Goal: Task Accomplishment & Management: Use online tool/utility

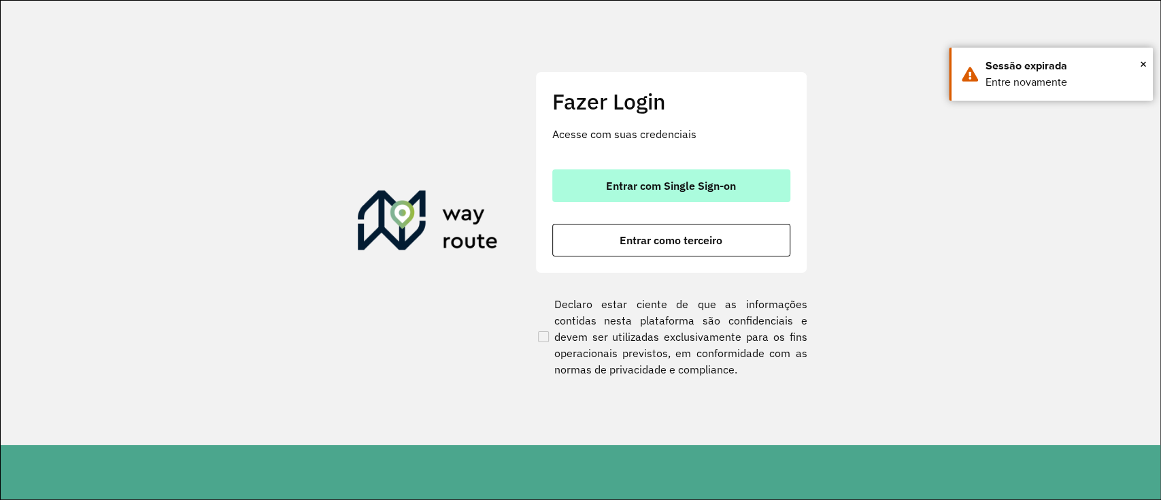
click at [671, 191] on span "Entrar com Single Sign-on" at bounding box center [671, 185] width 130 height 11
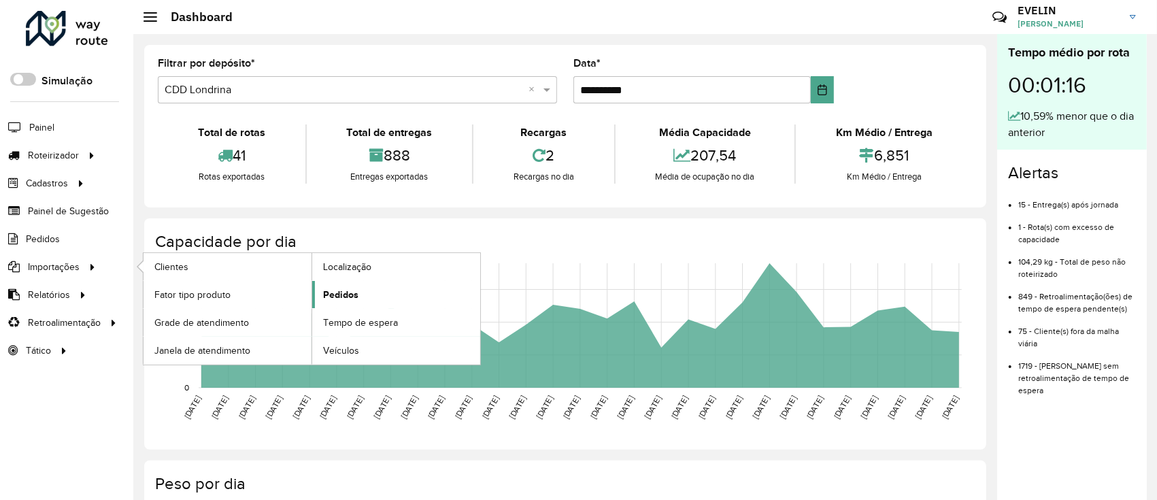
click at [381, 286] on link "Pedidos" at bounding box center [396, 294] width 168 height 27
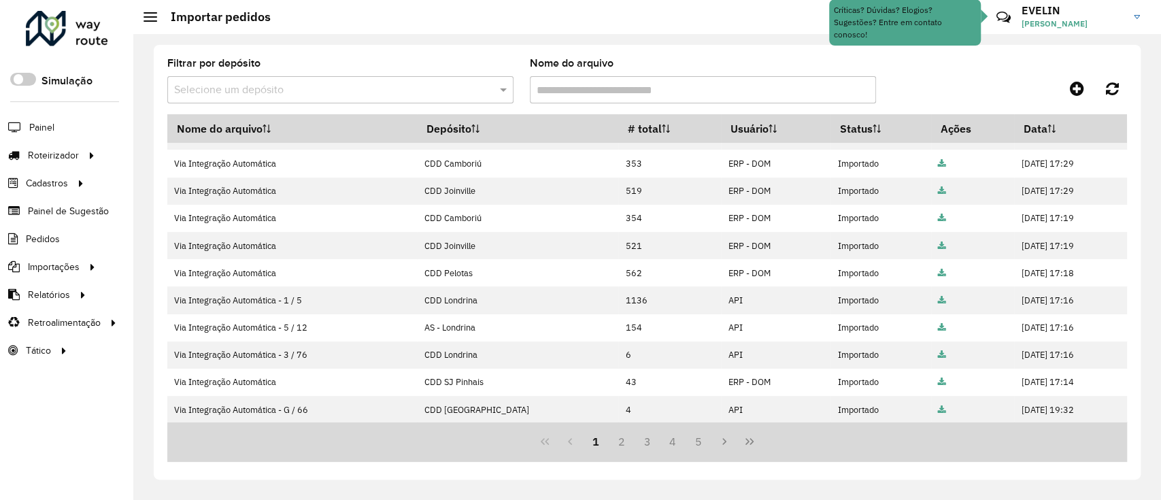
scroll to position [267, 0]
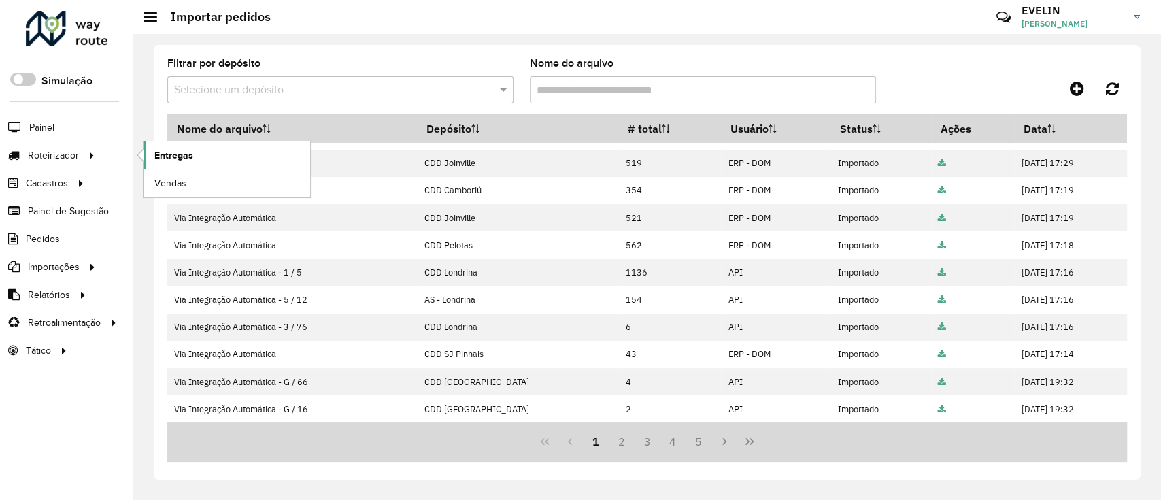
click at [291, 156] on link "Entregas" at bounding box center [227, 154] width 167 height 27
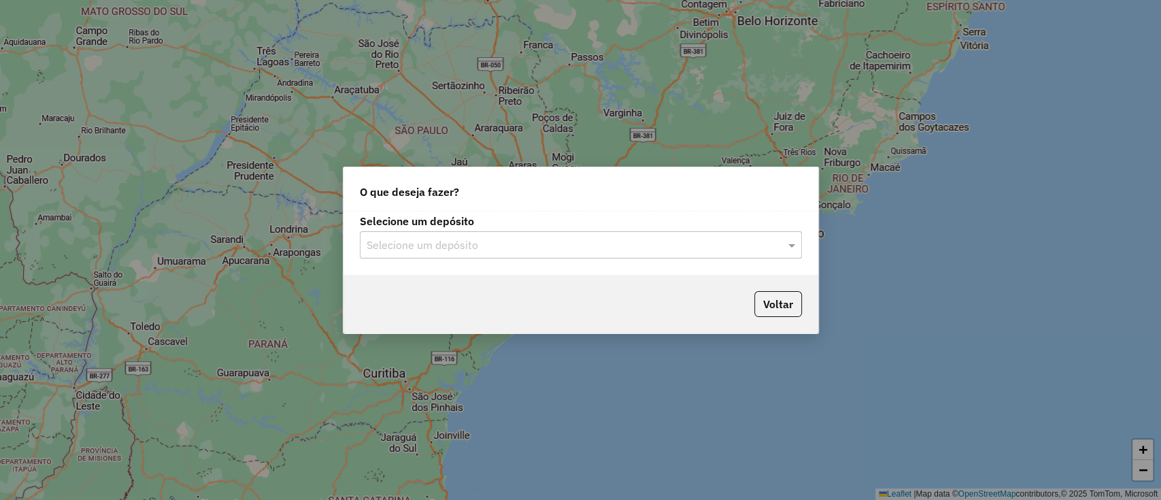
click at [669, 249] on input "text" at bounding box center [567, 245] width 401 height 16
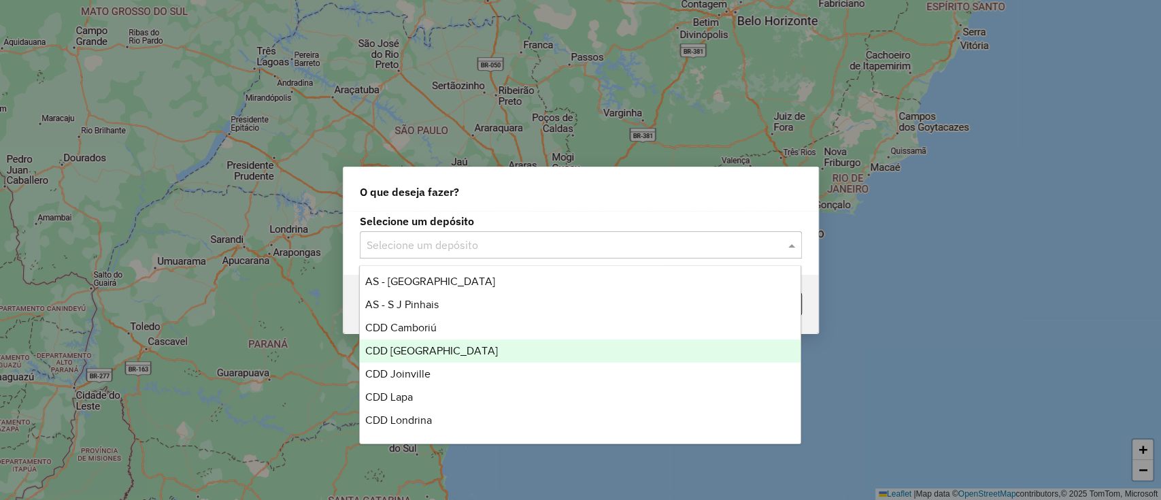
scroll to position [160, 0]
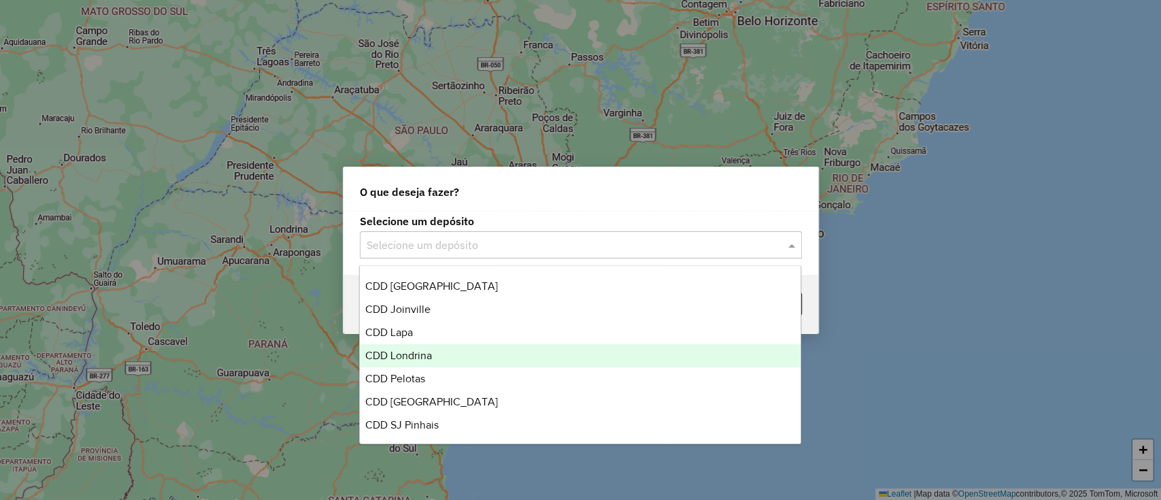
click at [417, 350] on span "CDD Londrina" at bounding box center [398, 356] width 67 height 12
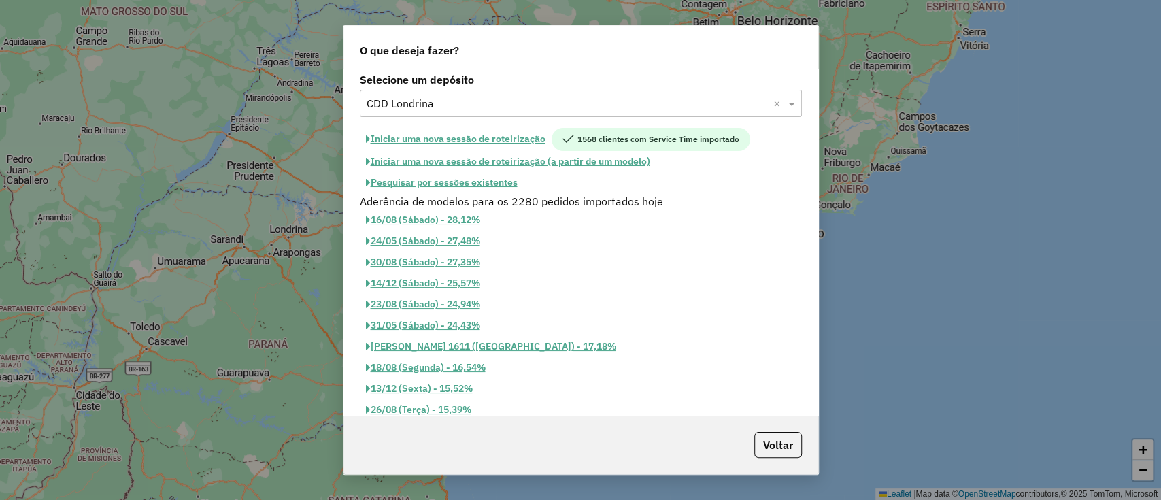
click at [490, 140] on button "Iniciar uma nova sessão de roteirização" at bounding box center [456, 139] width 192 height 23
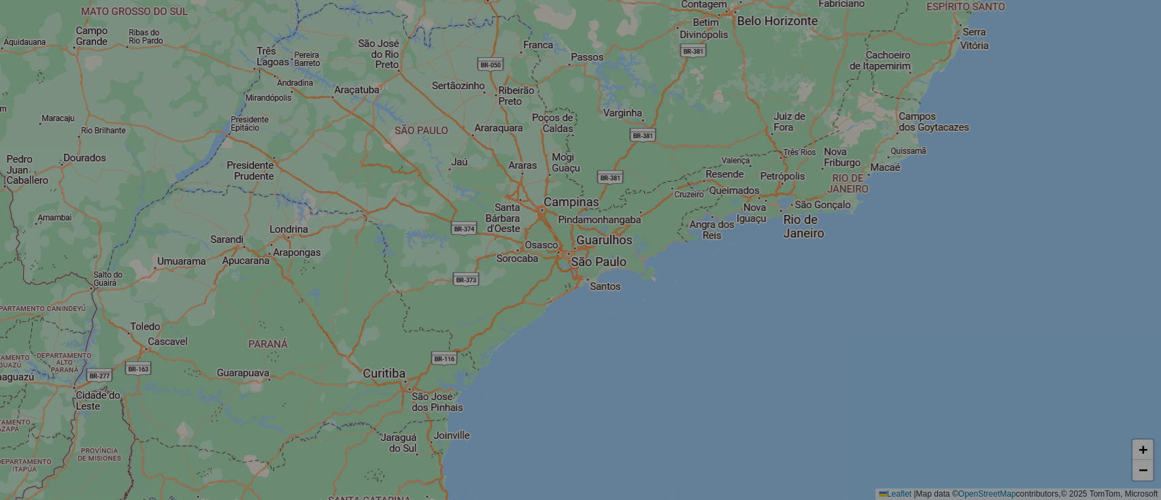
select select "*"
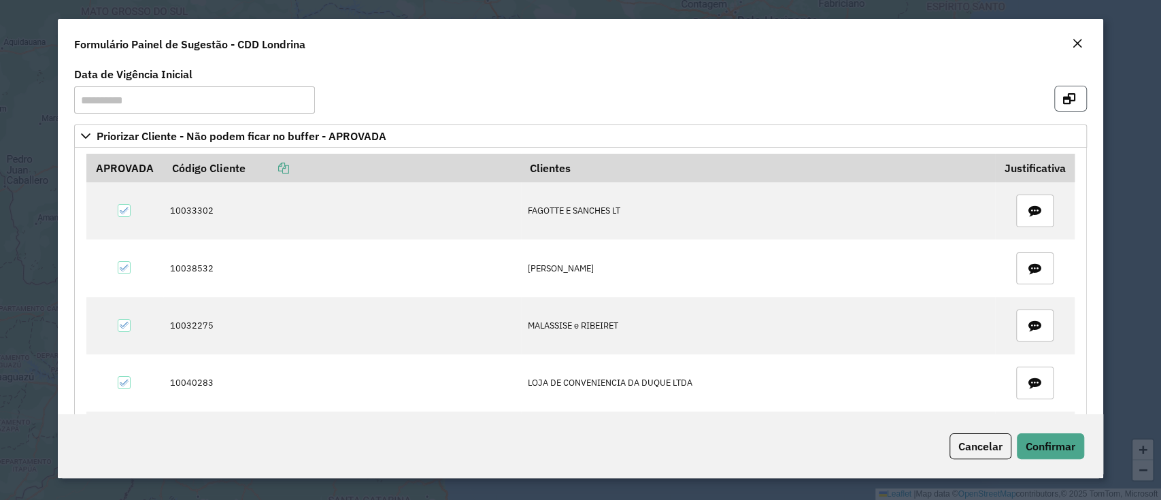
click at [1069, 103] on icon "button" at bounding box center [1069, 98] width 12 height 11
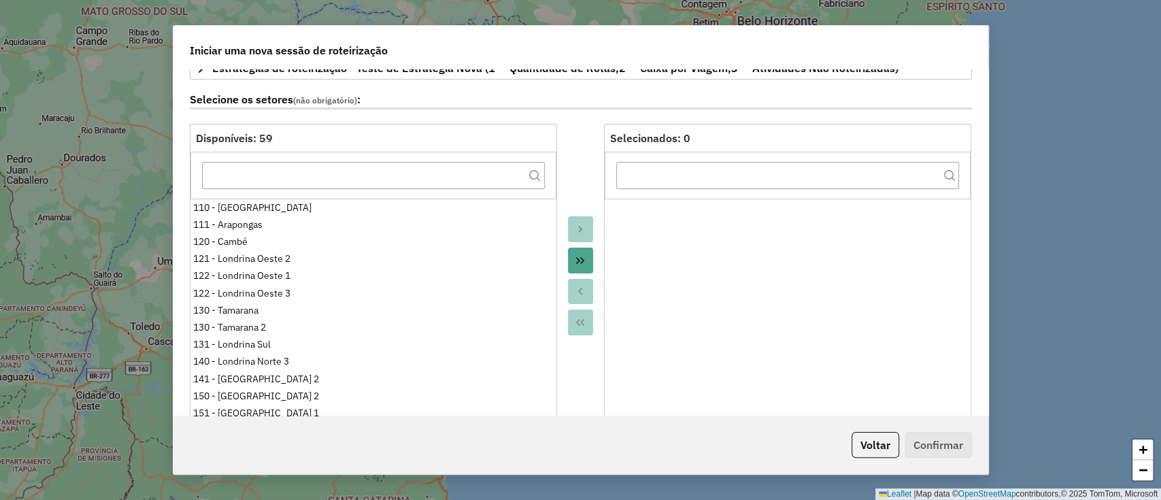
scroll to position [272, 0]
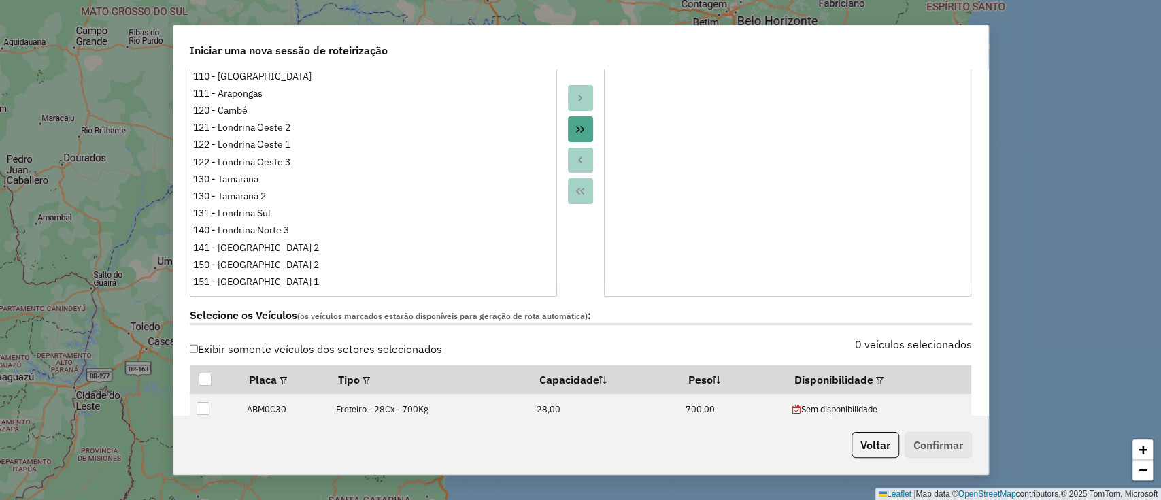
click at [570, 124] on button "Move All to Target" at bounding box center [581, 129] width 26 height 26
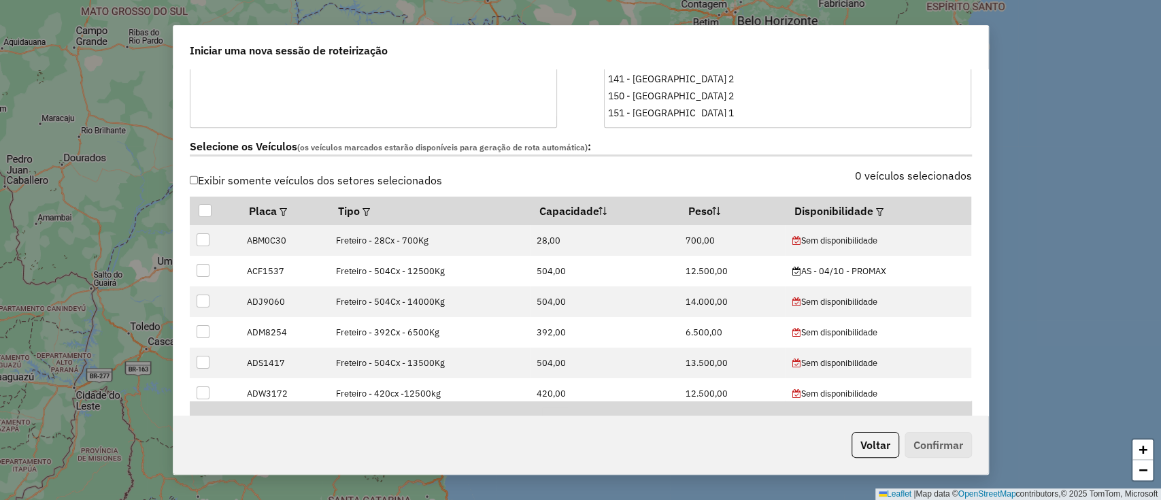
scroll to position [453, 0]
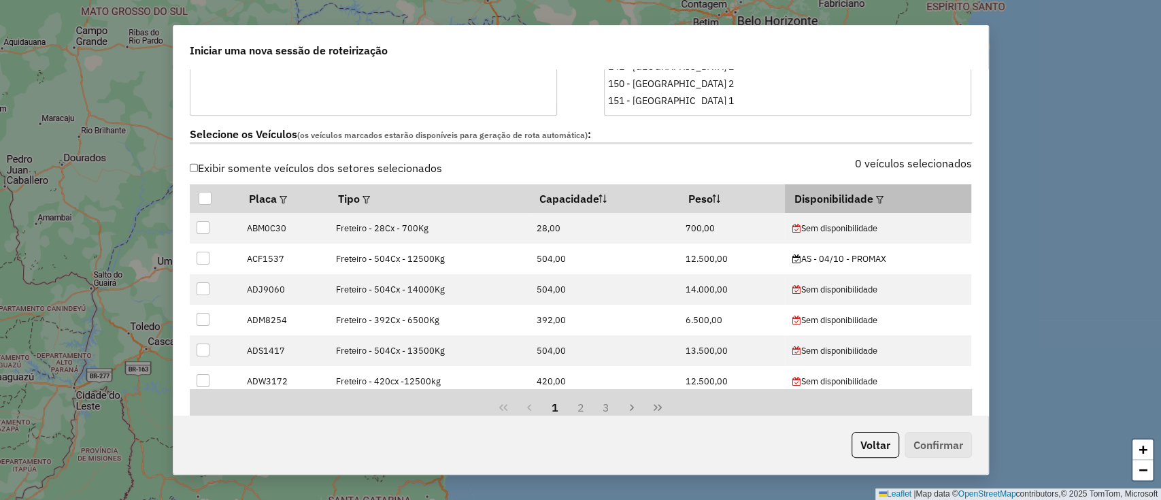
click at [876, 198] on em at bounding box center [879, 199] width 7 height 7
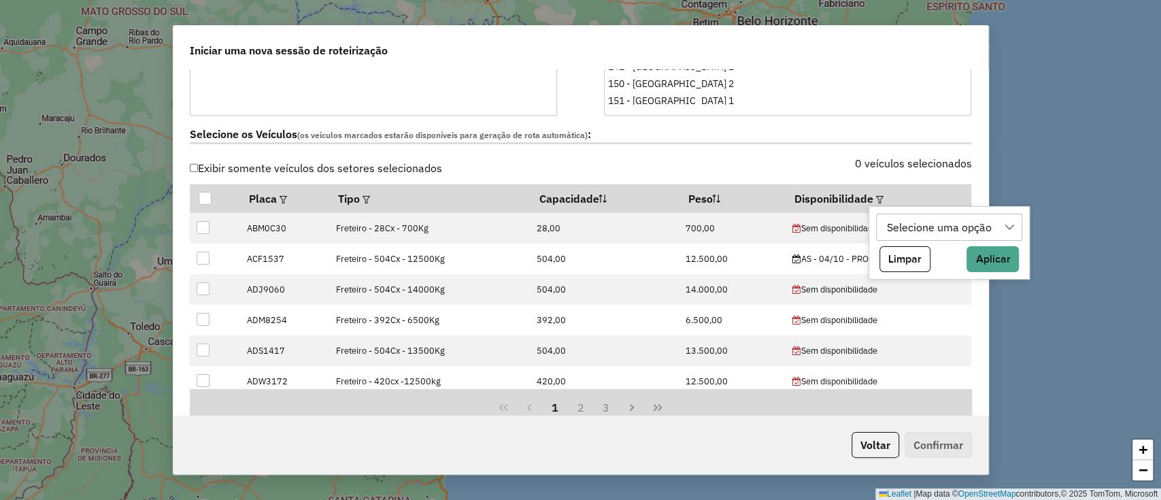
click at [927, 210] on div "Selecione uma opção Limpar Aplicar" at bounding box center [949, 242] width 161 height 73
click at [922, 226] on div "Selecione uma opção" at bounding box center [939, 227] width 114 height 26
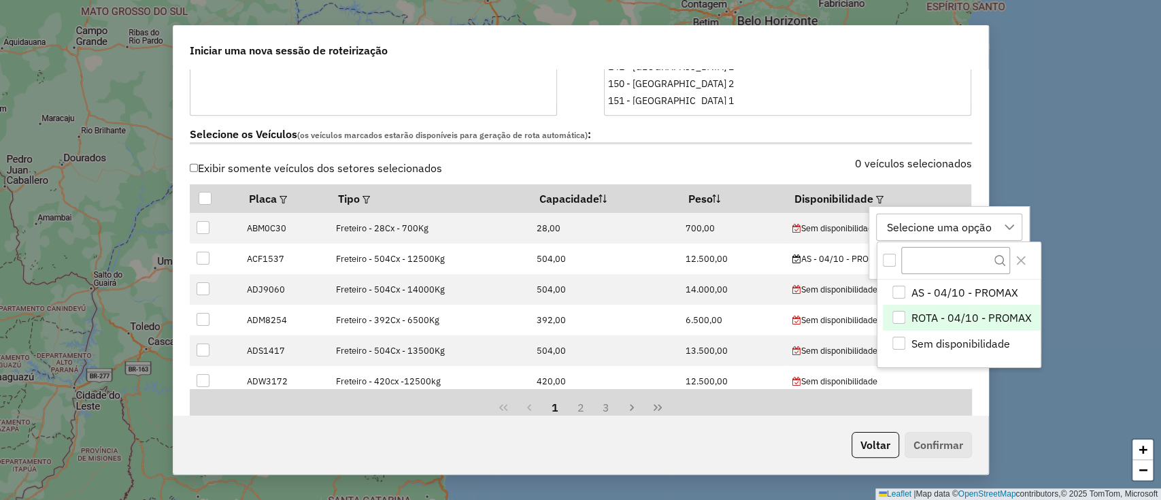
click at [952, 307] on li "ROTA - 04/10 - PROMAX" at bounding box center [962, 318] width 158 height 26
click at [1030, 260] on button "Close" at bounding box center [1021, 261] width 22 height 22
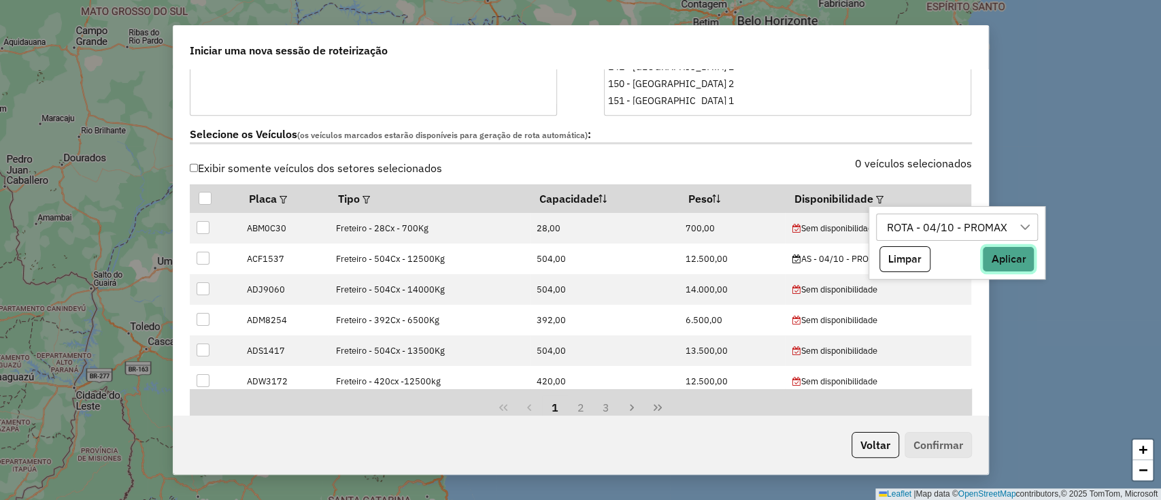
click at [1030, 260] on button "Aplicar" at bounding box center [1008, 259] width 52 height 26
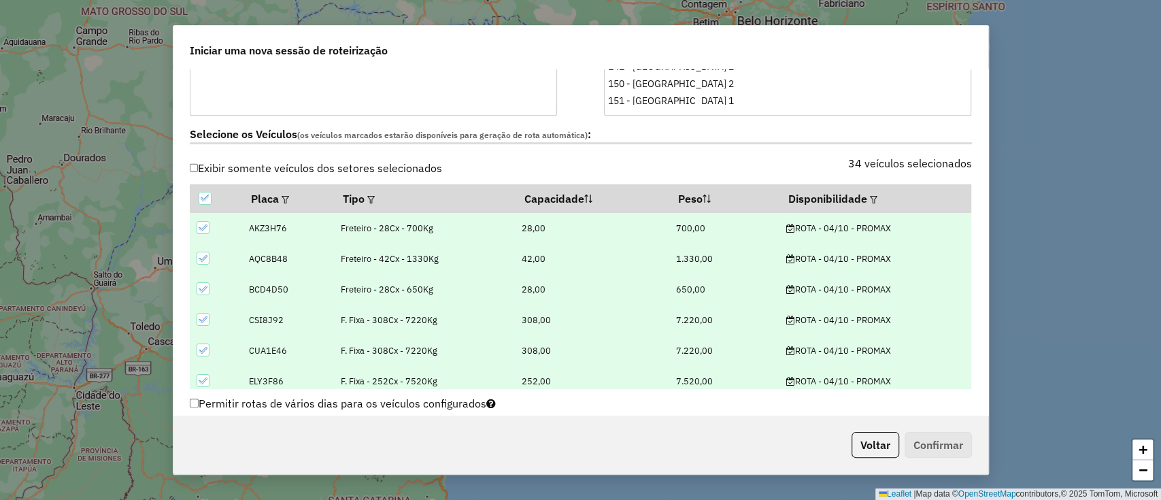
click at [206, 227] on icon at bounding box center [203, 228] width 10 height 10
click at [206, 254] on icon at bounding box center [203, 259] width 10 height 10
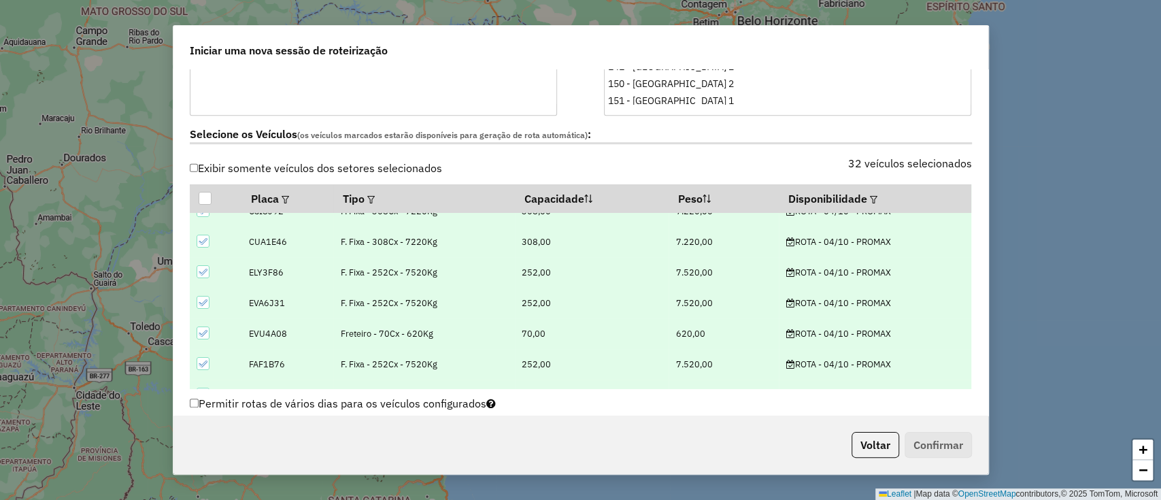
scroll to position [0, 0]
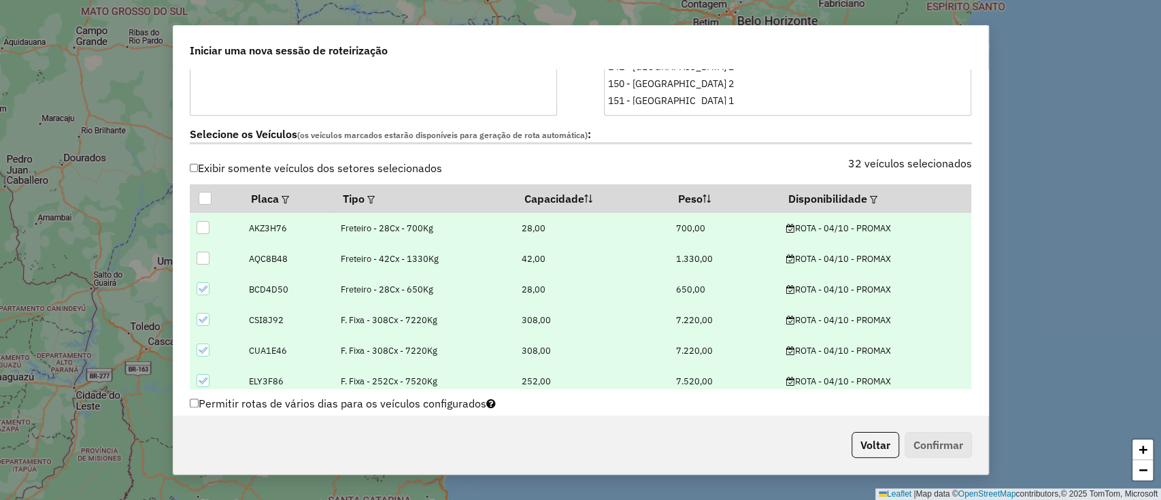
click at [201, 284] on icon at bounding box center [203, 289] width 10 height 10
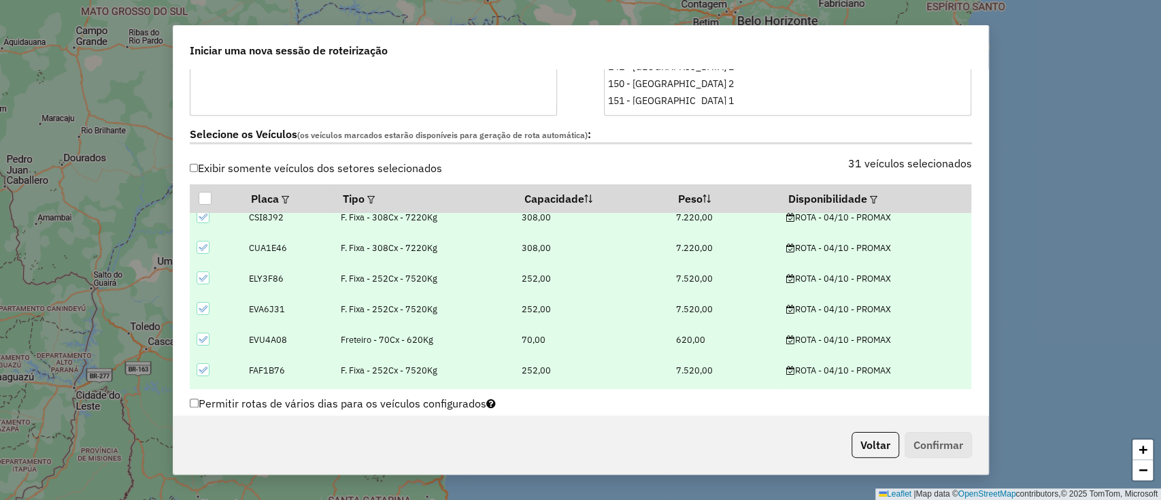
scroll to position [181, 0]
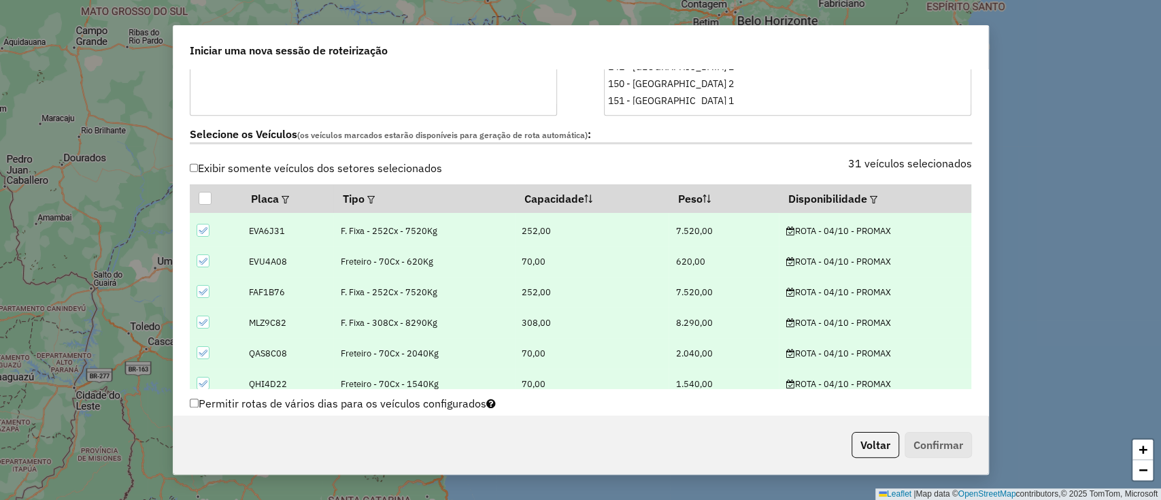
click at [199, 257] on icon at bounding box center [203, 261] width 10 height 10
click at [199, 351] on icon at bounding box center [202, 353] width 9 height 6
click at [195, 292] on td at bounding box center [216, 293] width 52 height 31
click at [201, 295] on div at bounding box center [203, 292] width 13 height 13
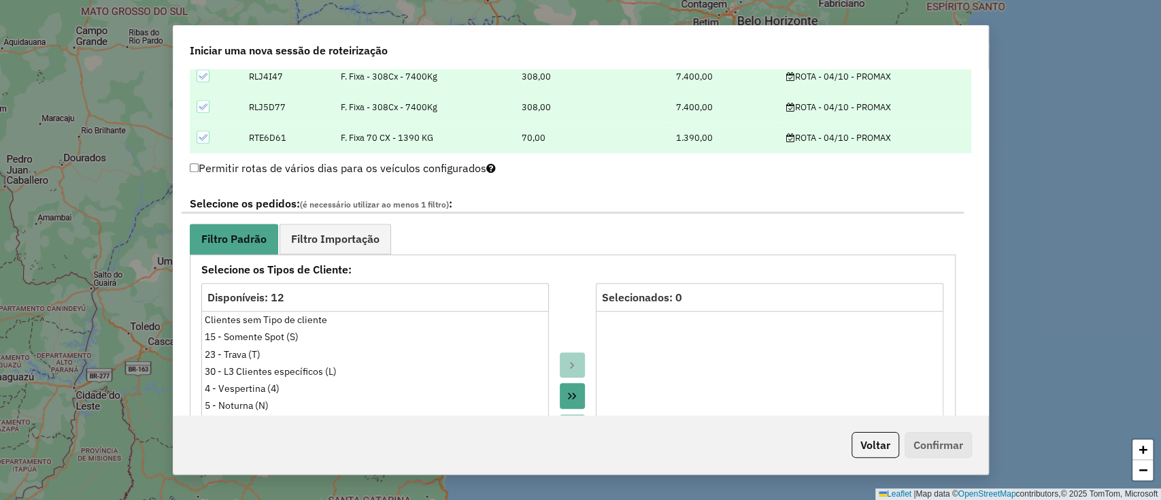
scroll to position [816, 0]
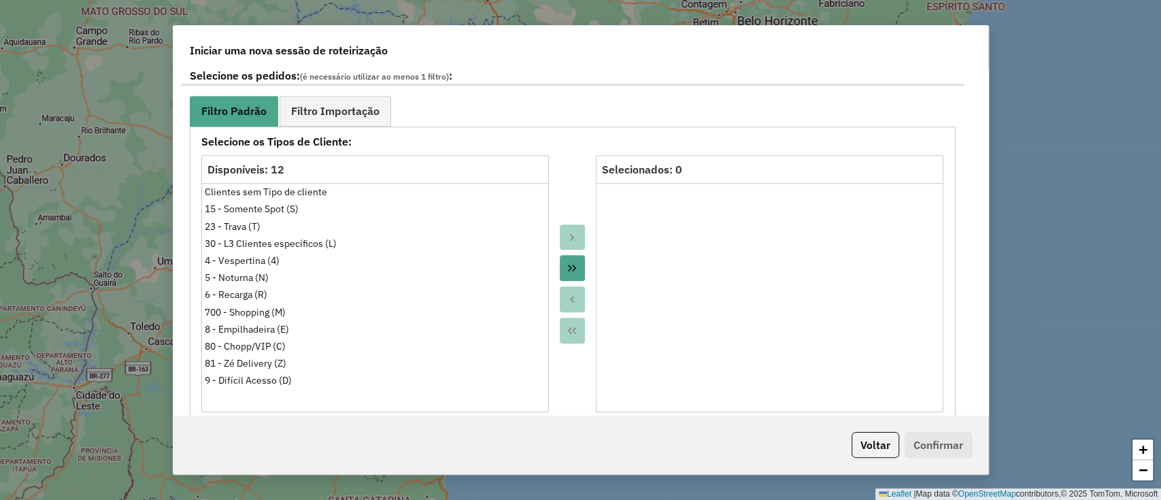
click at [560, 270] on button "Move All to Target" at bounding box center [573, 268] width 26 height 26
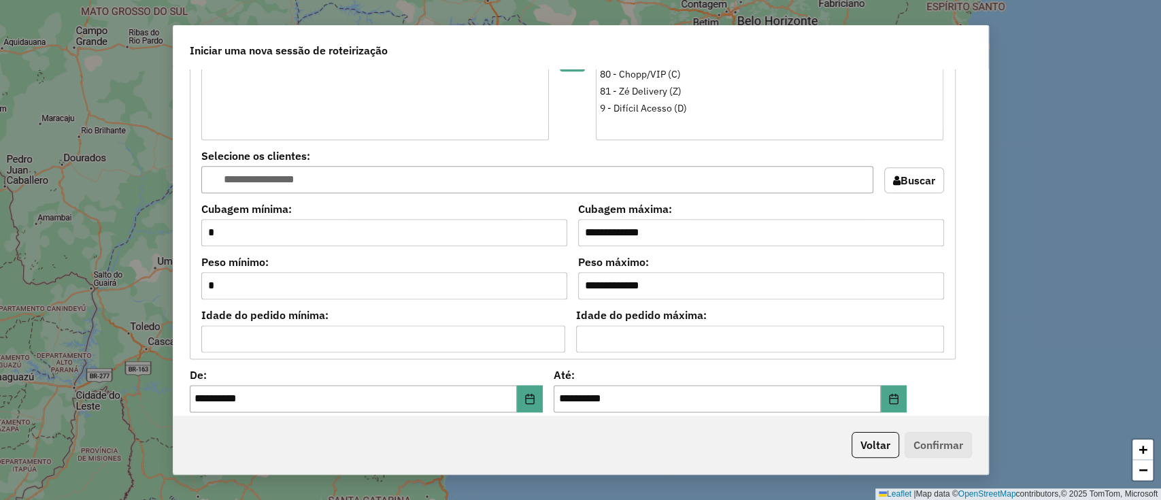
scroll to position [1269, 0]
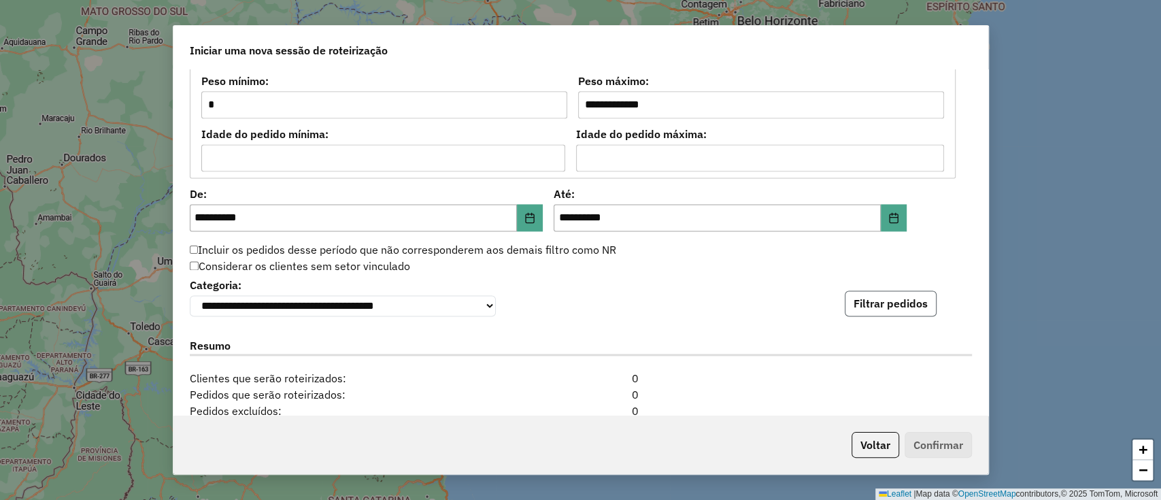
click at [859, 295] on button "Filtrar pedidos" at bounding box center [891, 303] width 92 height 26
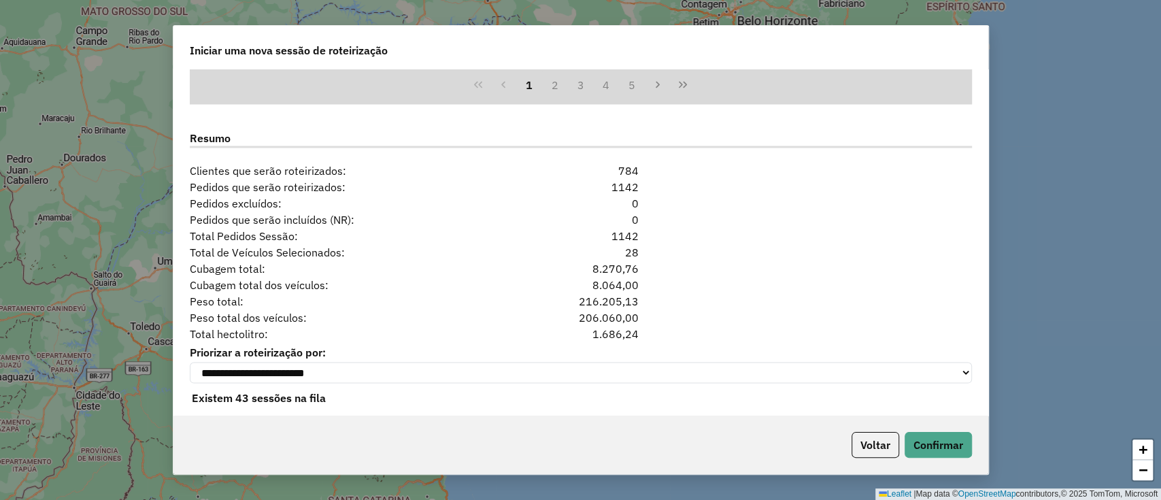
scroll to position [1775, 0]
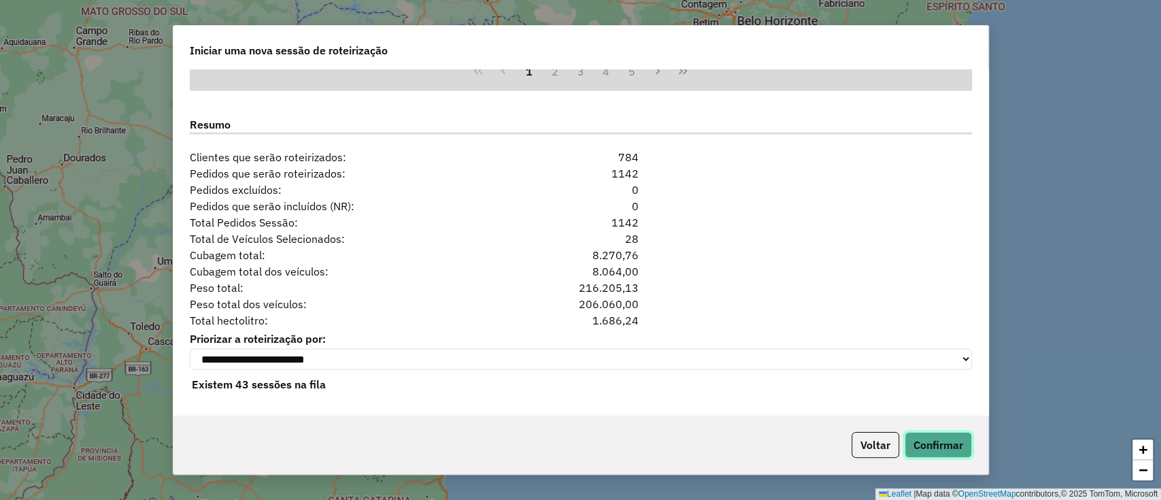
click at [932, 444] on button "Confirmar" at bounding box center [938, 445] width 67 height 26
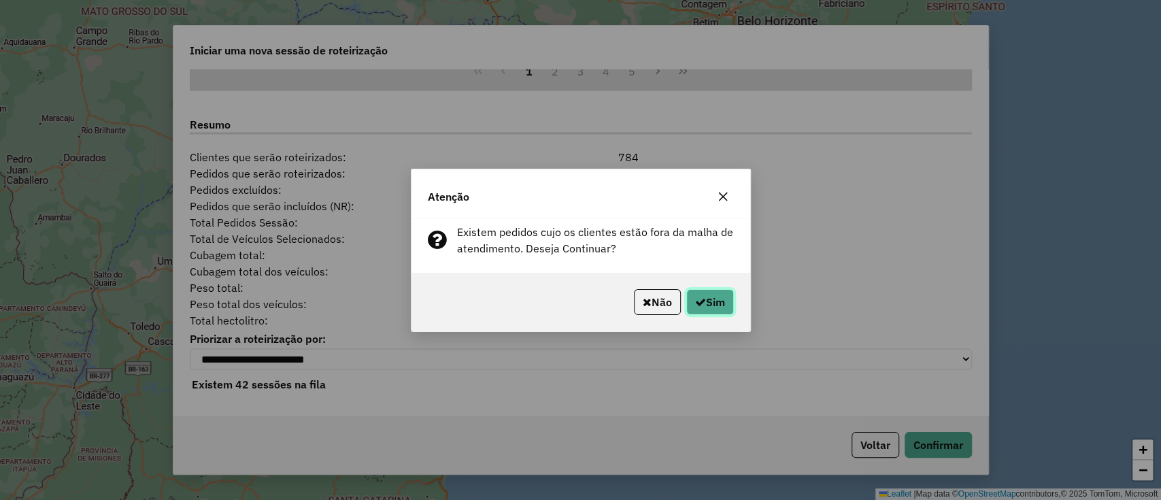
click at [718, 305] on button "Sim" at bounding box center [710, 302] width 48 height 26
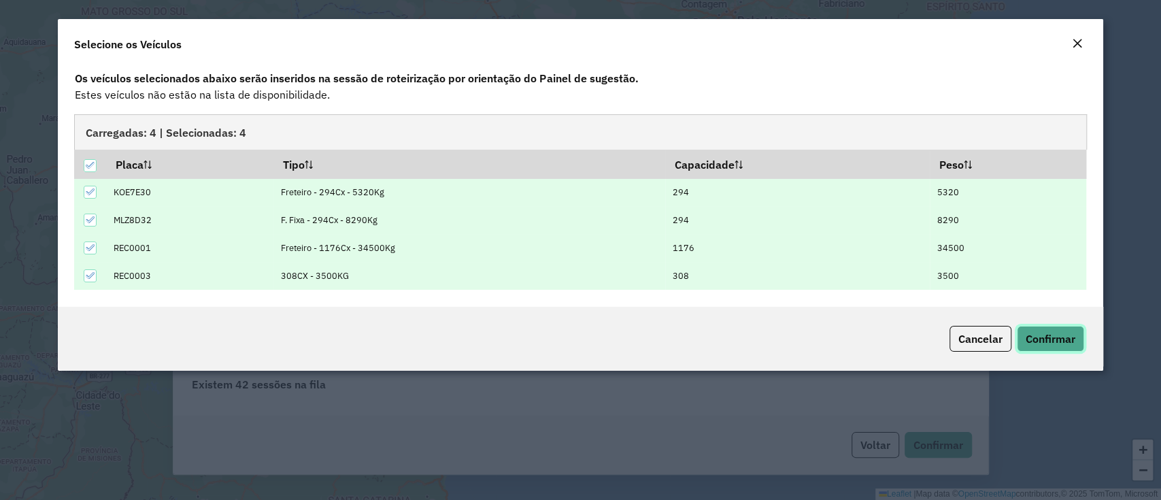
click at [1044, 332] on span "Confirmar" at bounding box center [1051, 339] width 50 height 14
